Goal: Information Seeking & Learning: Learn about a topic

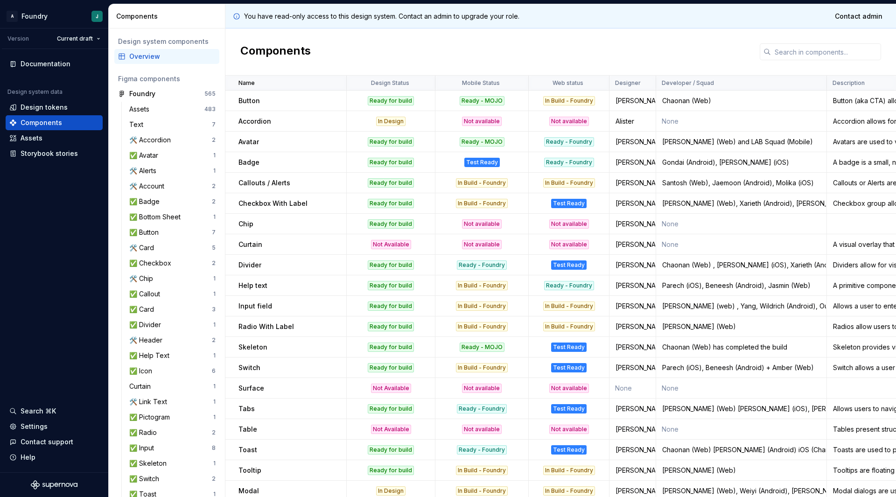
click at [257, 120] on p "Accordion" at bounding box center [254, 121] width 33 height 9
click at [174, 186] on div "🛠️ Account" at bounding box center [170, 186] width 83 height 9
click at [175, 187] on div "🛠️ Account" at bounding box center [170, 186] width 83 height 9
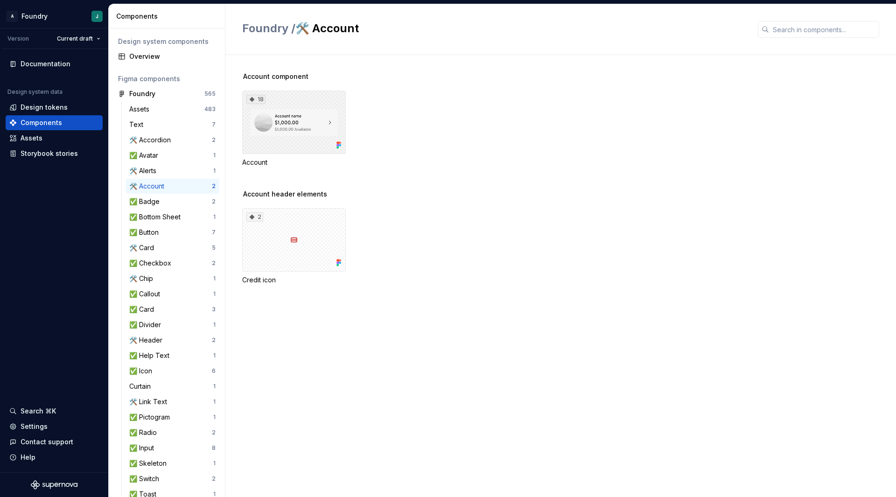
click at [304, 127] on div "18" at bounding box center [294, 122] width 104 height 63
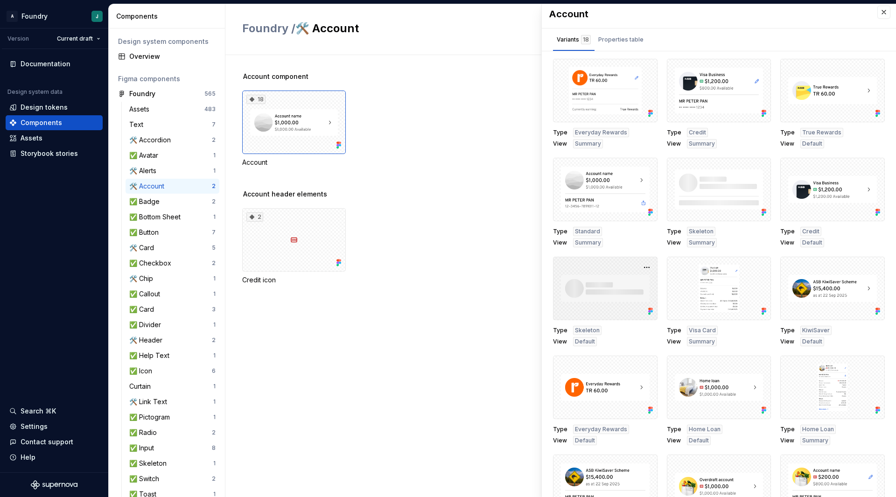
scroll to position [154, 0]
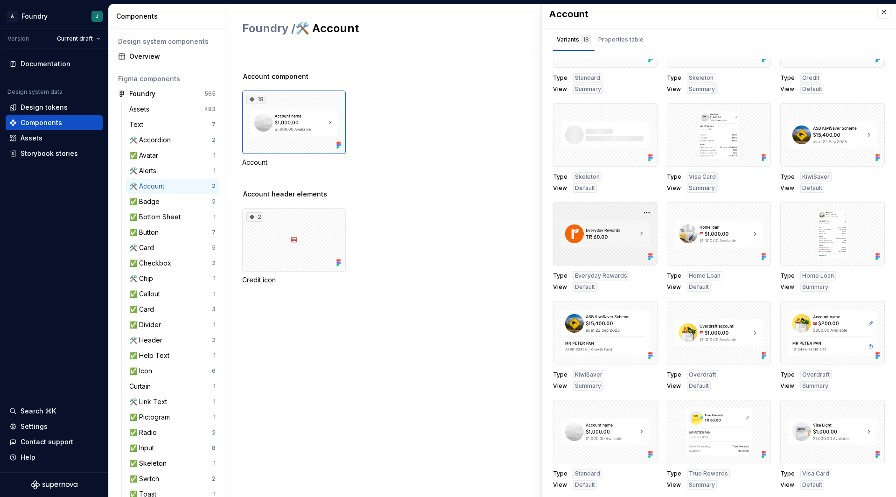
click at [620, 240] on div at bounding box center [605, 233] width 105 height 63
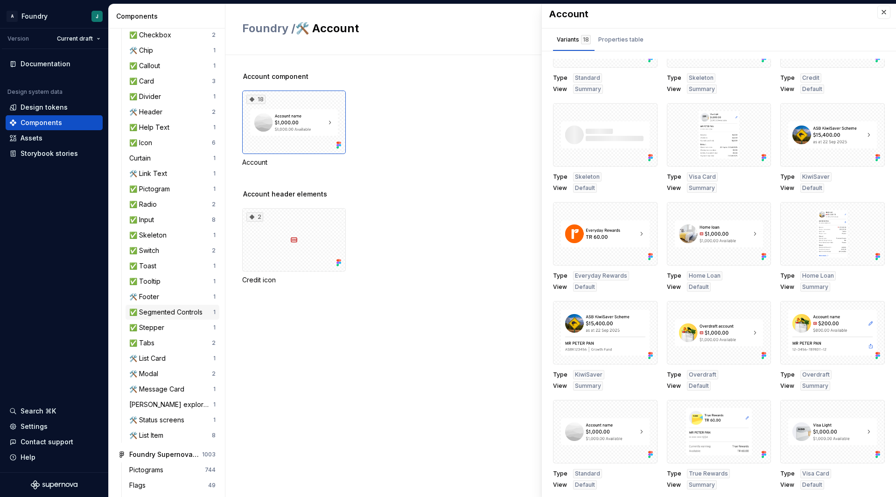
scroll to position [264, 0]
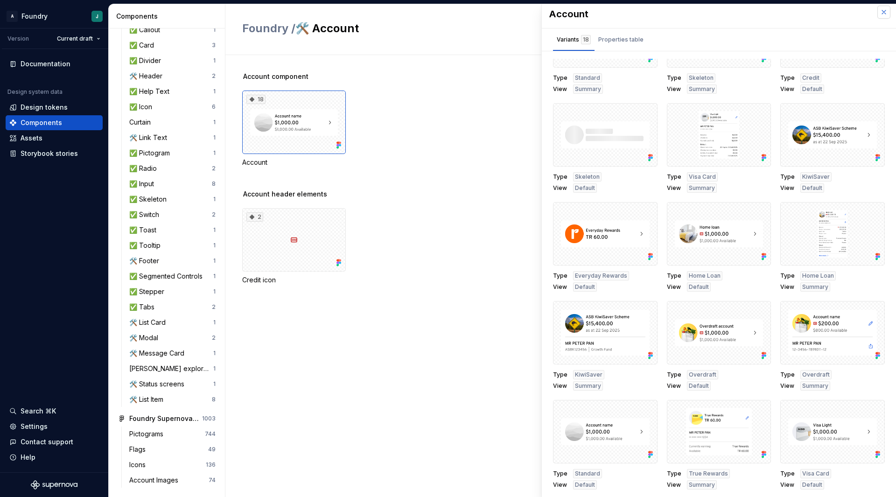
click at [878, 11] on button "button" at bounding box center [883, 12] width 13 height 13
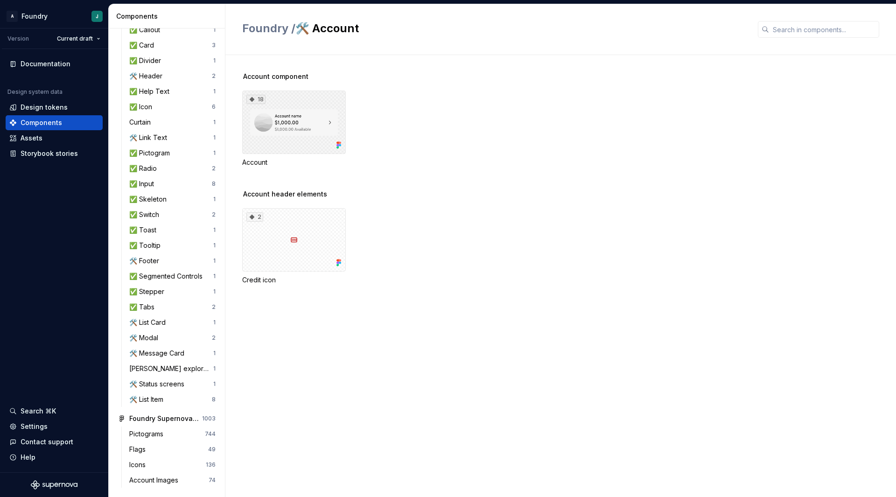
click at [326, 127] on div "18" at bounding box center [294, 122] width 104 height 63
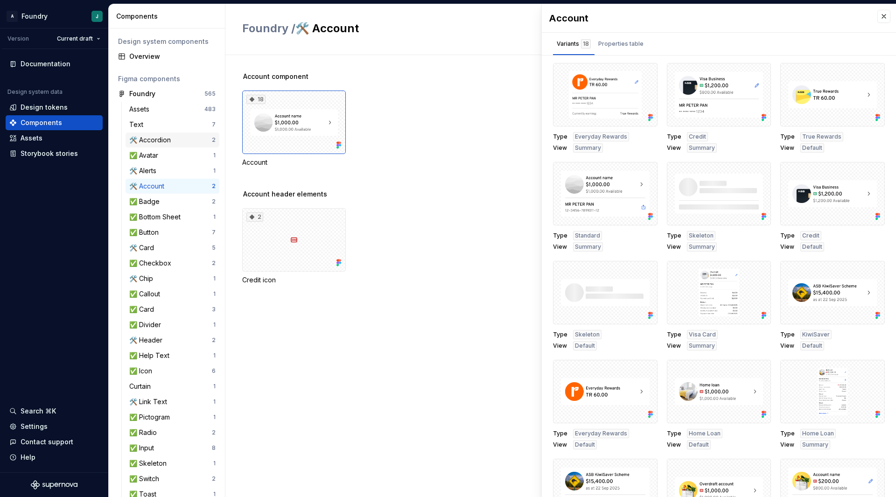
click at [175, 140] on div "🛠️ Accordion" at bounding box center [151, 139] width 45 height 9
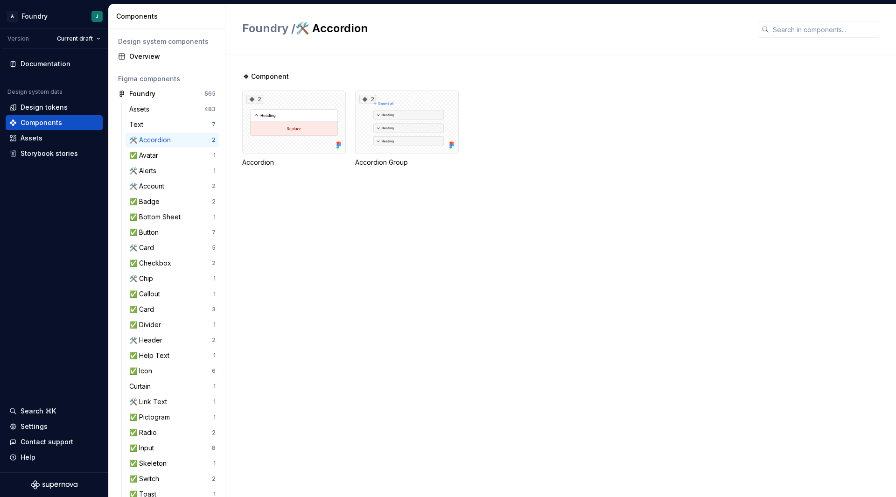
click at [162, 141] on div "🛠️ Accordion" at bounding box center [151, 139] width 45 height 9
click at [313, 132] on div "2" at bounding box center [294, 122] width 104 height 63
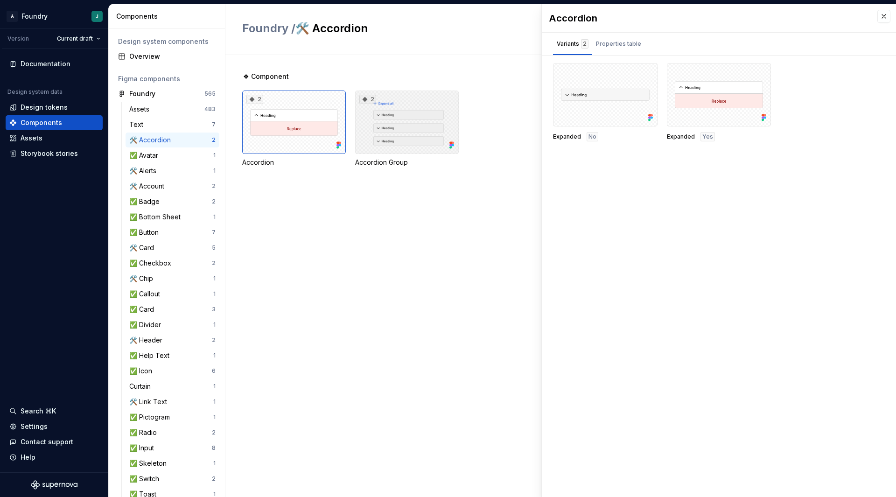
click at [402, 131] on div "2" at bounding box center [407, 122] width 104 height 63
click at [165, 60] on div "Overview" at bounding box center [172, 56] width 86 height 9
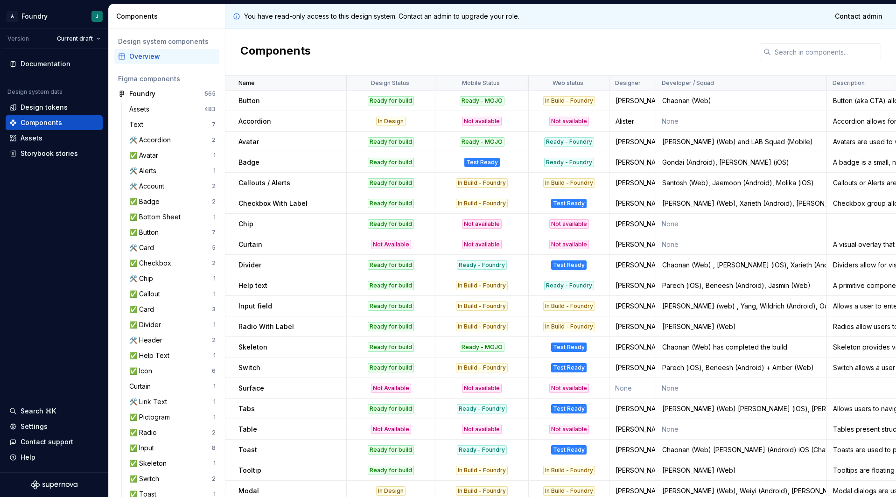
drag, startPoint x: 315, startPoint y: 165, endPoint x: 609, endPoint y: 137, distance: 295.3
click at [609, 137] on td "Ready - Foundry" at bounding box center [569, 142] width 81 height 21
click at [624, 124] on div "Alister" at bounding box center [632, 121] width 45 height 9
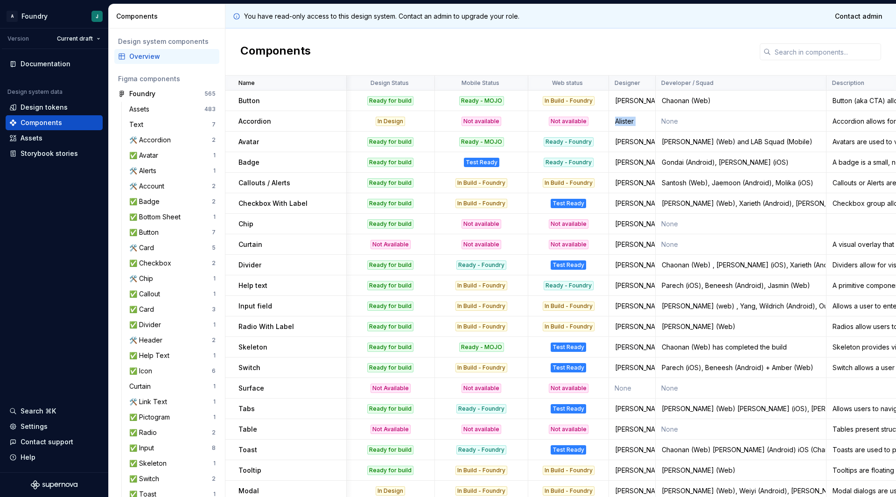
scroll to position [0, 1]
click at [86, 40] on html "A Foundry J Version Current draft Documentation Design system data Design token…" at bounding box center [448, 248] width 896 height 497
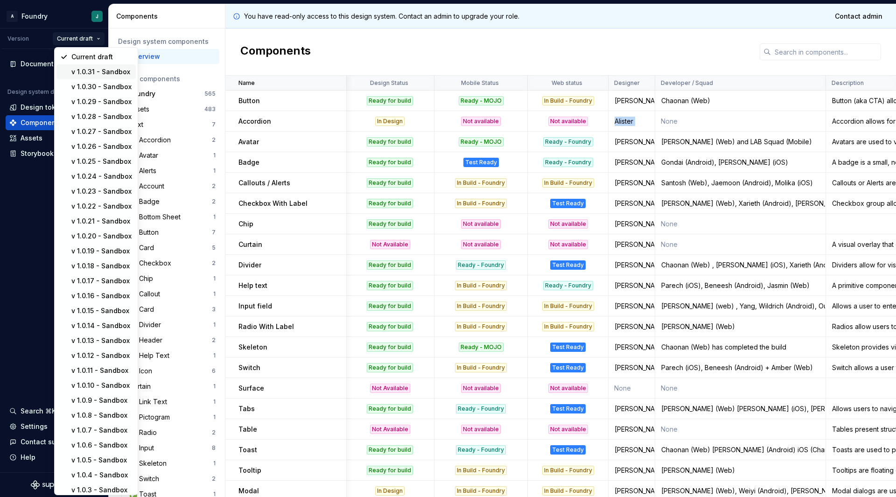
click at [92, 70] on div "v 1.0.31 - Sandbox" at bounding box center [101, 71] width 61 height 9
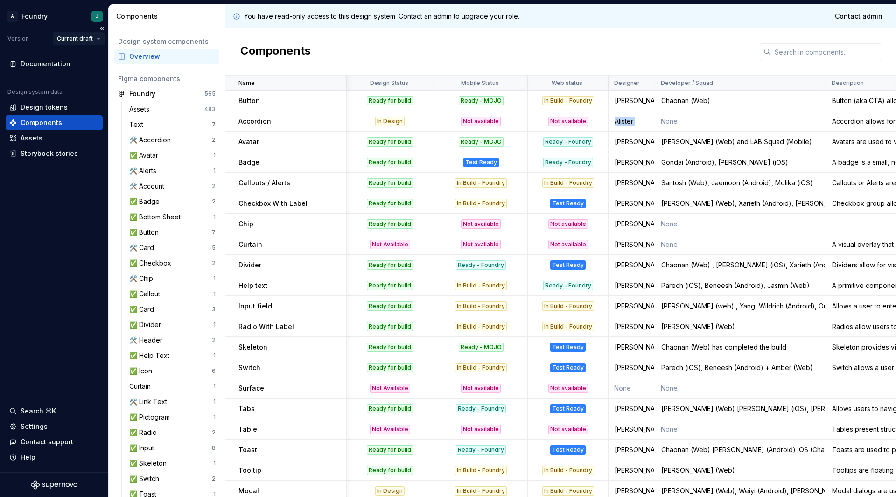
click at [78, 39] on html "A Foundry J Version Current draft Documentation Design system data Design token…" at bounding box center [448, 248] width 896 height 497
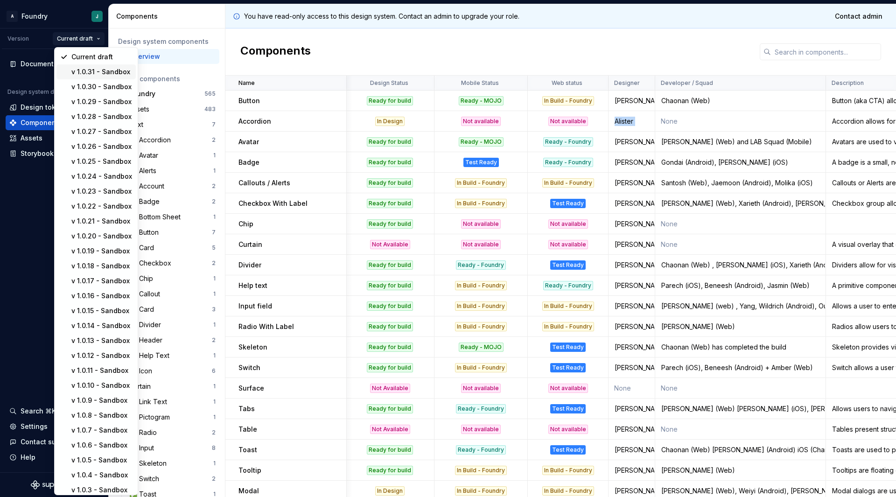
click at [85, 72] on div "v 1.0.31 - Sandbox" at bounding box center [101, 71] width 61 height 9
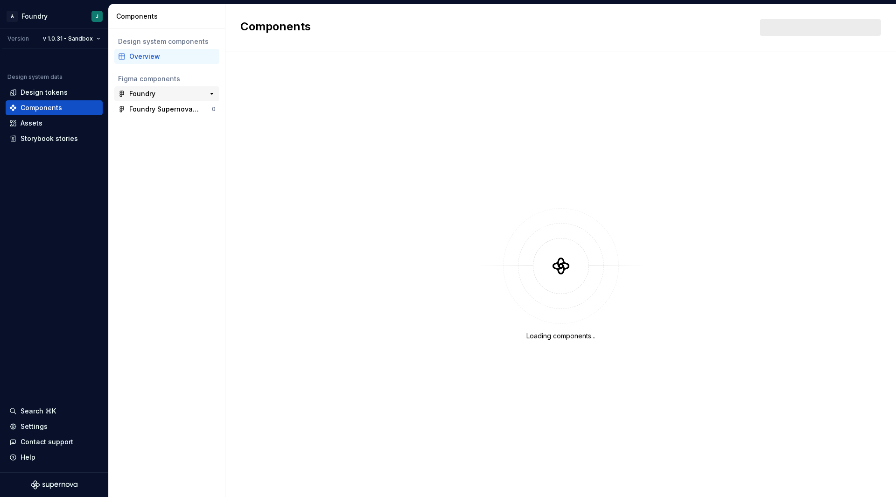
click at [156, 93] on div "Foundry" at bounding box center [164, 93] width 70 height 9
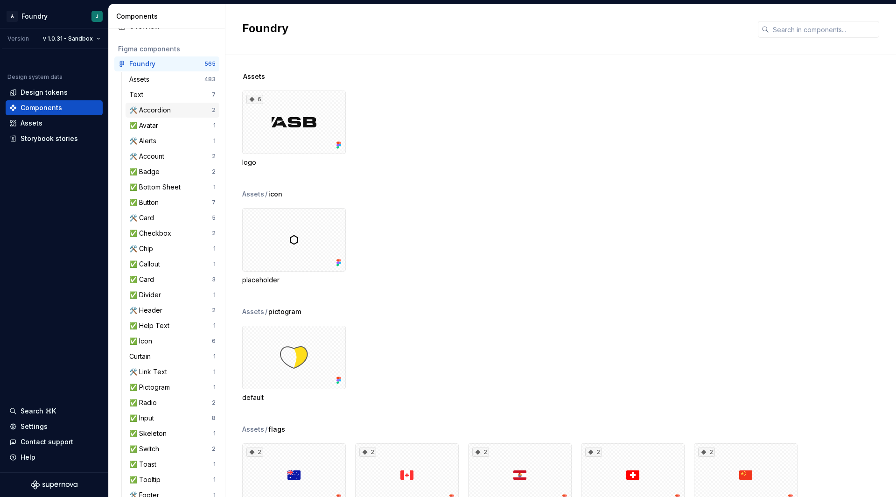
scroll to position [30, 0]
click at [362, 129] on div "6 logo" at bounding box center [569, 129] width 654 height 77
click at [469, 282] on div "placeholder" at bounding box center [569, 246] width 654 height 77
click at [71, 36] on html "A Foundry J Version v 1.0.31 - Sandbox Design system data Design tokens Compone…" at bounding box center [448, 248] width 896 height 497
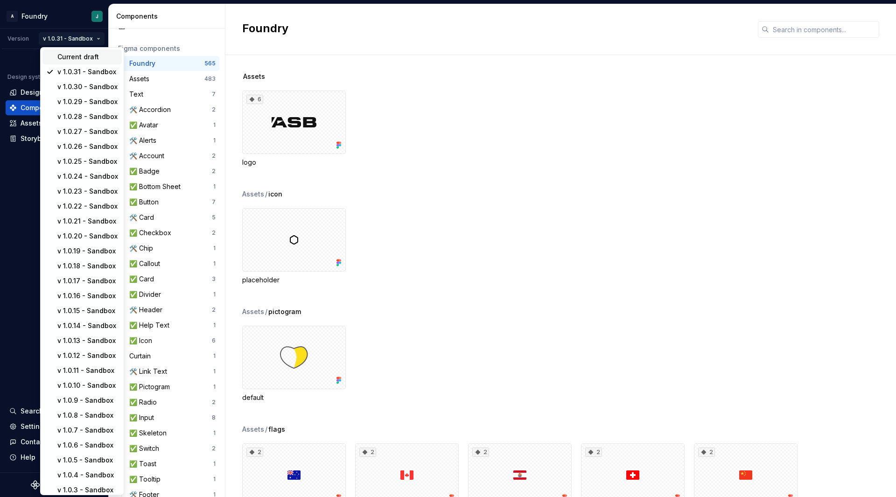
click at [78, 55] on div "Current draft" at bounding box center [87, 56] width 61 height 9
click at [63, 34] on html "A Foundry J Version v 1.0.31 - Sandbox Design system data Design tokens Compone…" at bounding box center [448, 248] width 896 height 497
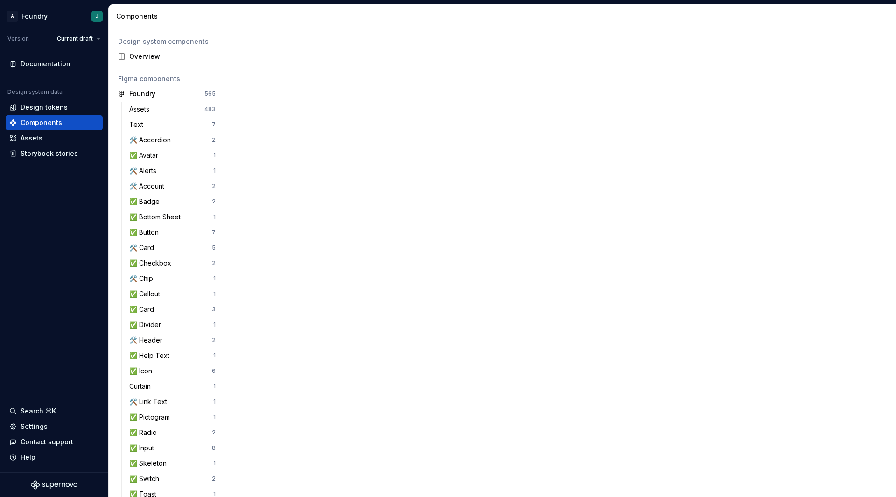
click at [95, 72] on div "Documentation Design system data Design tokens Components Assets Storybook stor…" at bounding box center [54, 108] width 97 height 105
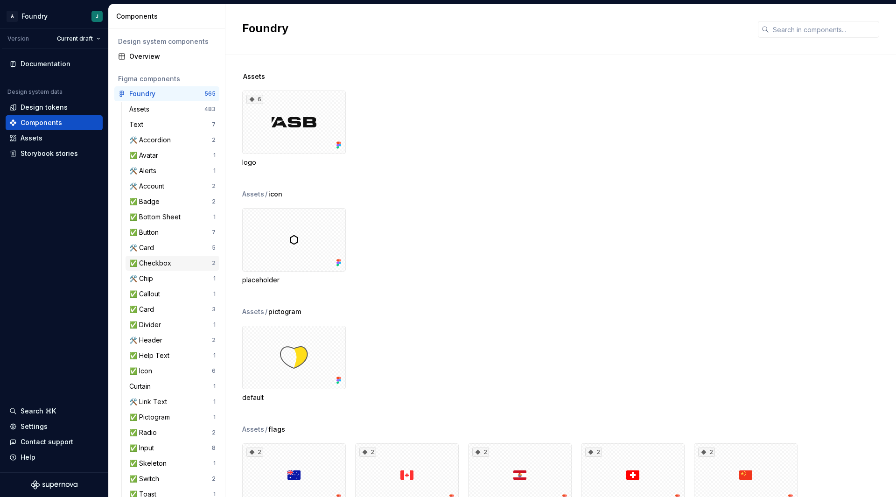
scroll to position [264, 0]
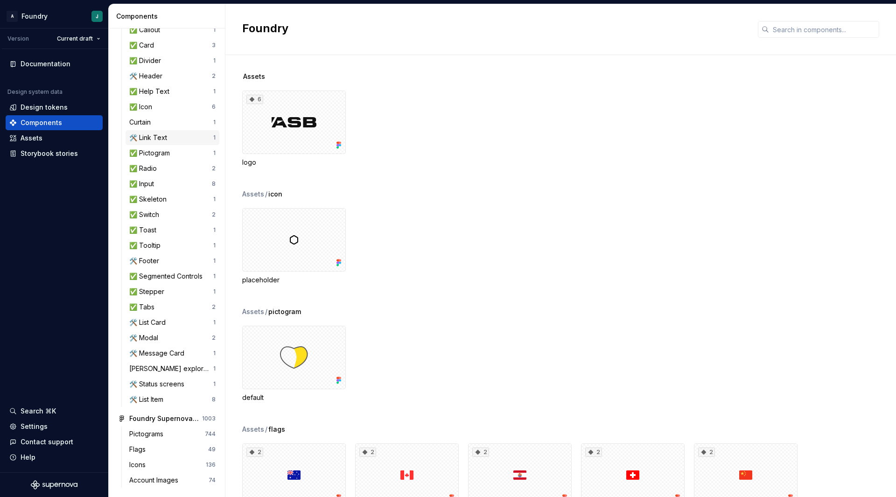
click at [161, 133] on div "🛠️ Link Text 1" at bounding box center [173, 137] width 94 height 15
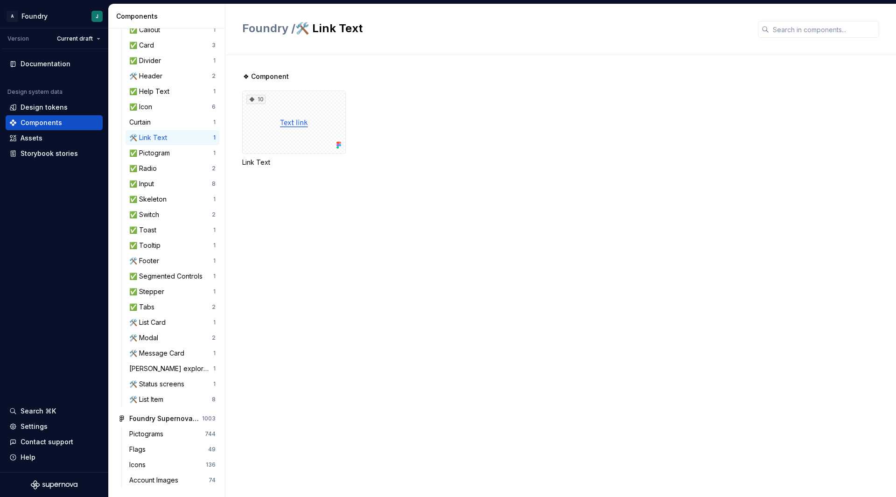
click at [459, 142] on div "10 Link Text" at bounding box center [569, 129] width 654 height 77
click at [453, 100] on div "10 Link Text" at bounding box center [569, 129] width 654 height 77
click at [566, 183] on div "❖ Component 10 Link Text" at bounding box center [569, 131] width 654 height 118
